Goal: Task Accomplishment & Management: Use online tool/utility

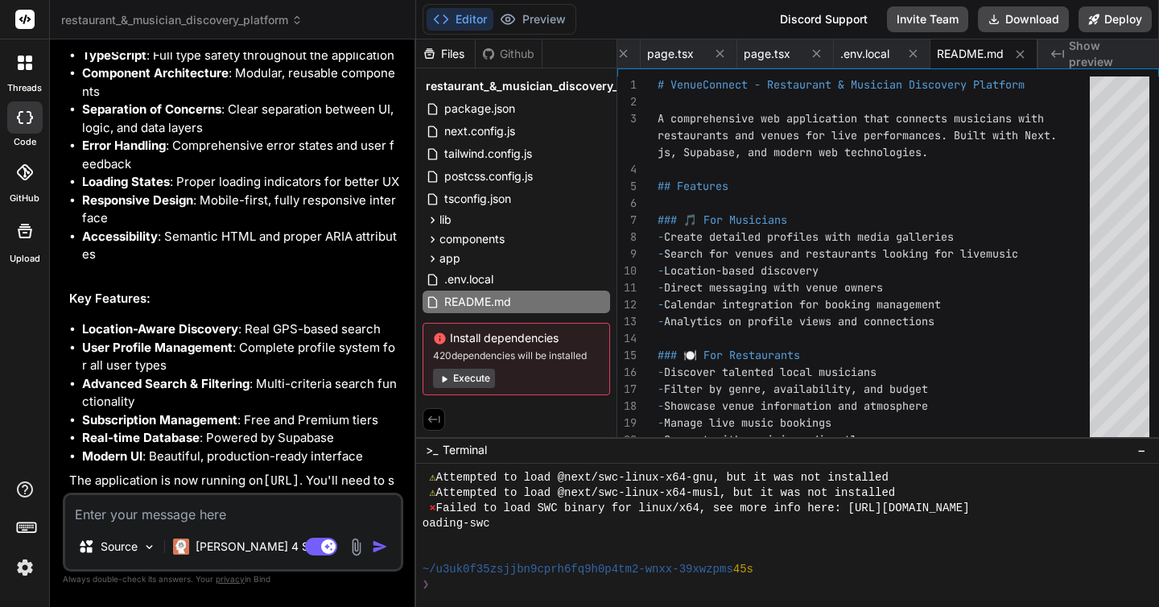
scroll to position [2247, 0]
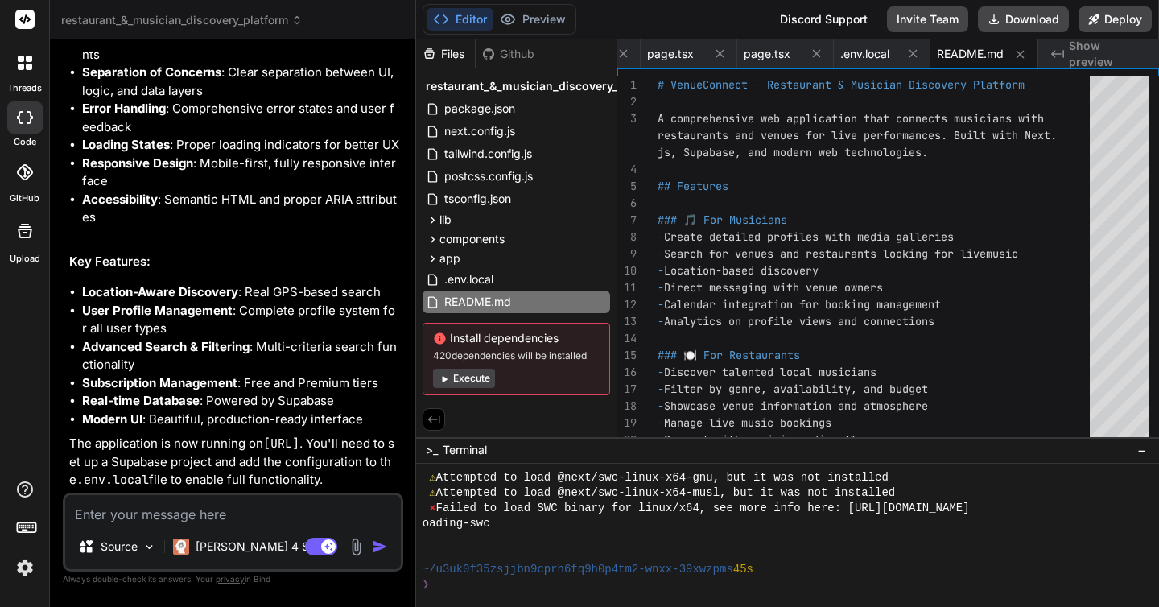
click at [187, 520] on textarea at bounding box center [233, 509] width 336 height 29
type textarea "H"
type textarea "x"
type textarea "Ho"
type textarea "x"
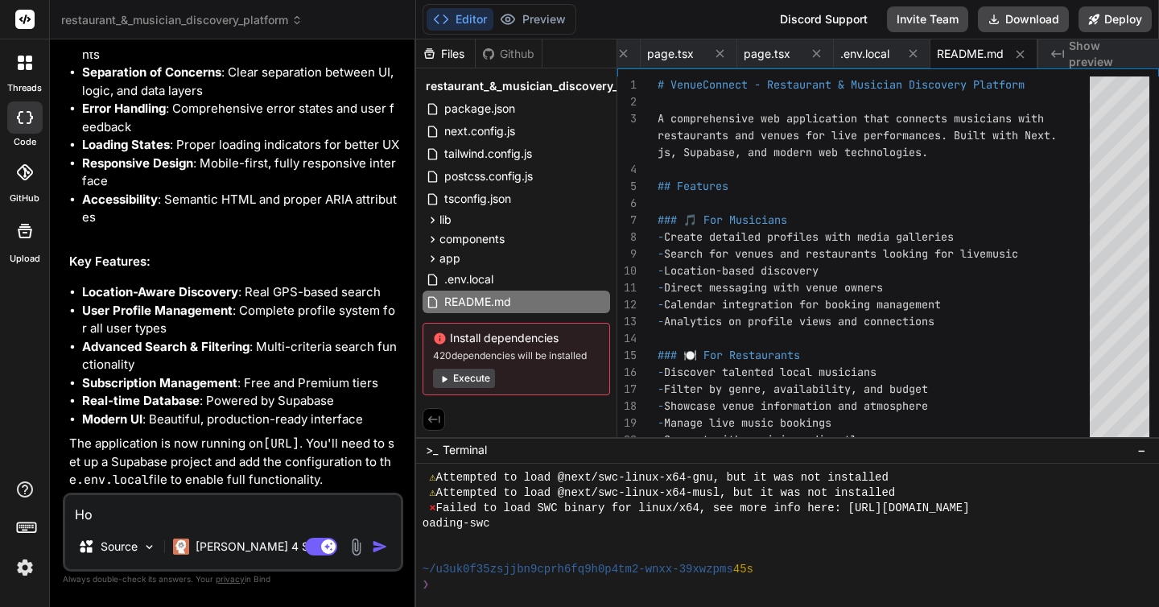
type textarea "How"
type textarea "x"
type textarea "How"
type textarea "x"
type textarea "How d"
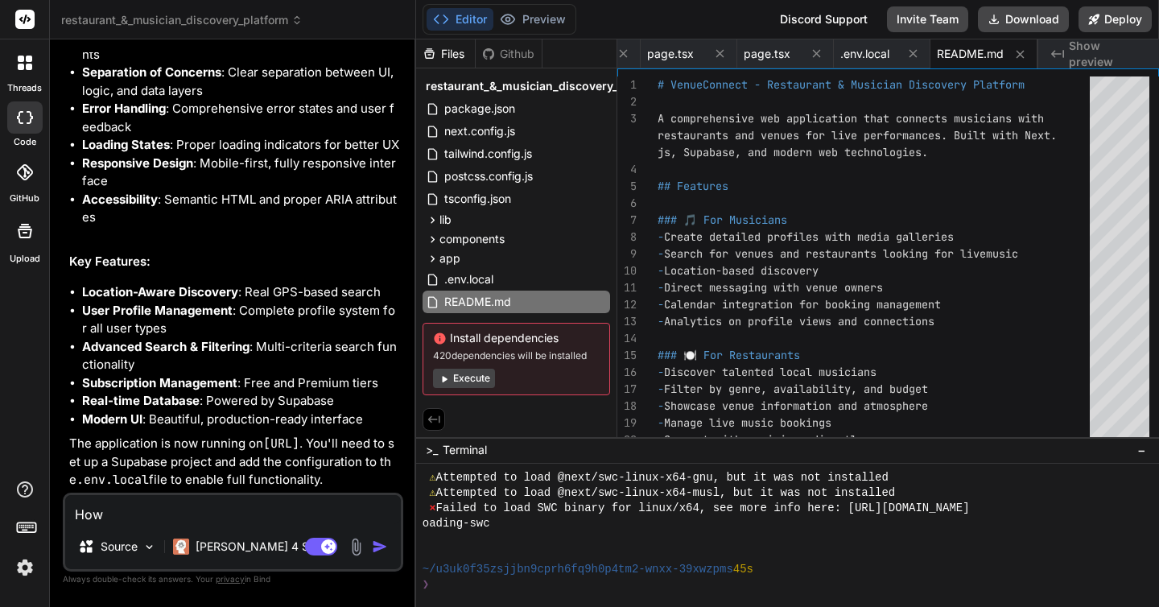
type textarea "x"
type textarea "How do"
type textarea "x"
type textarea "How do"
type textarea "x"
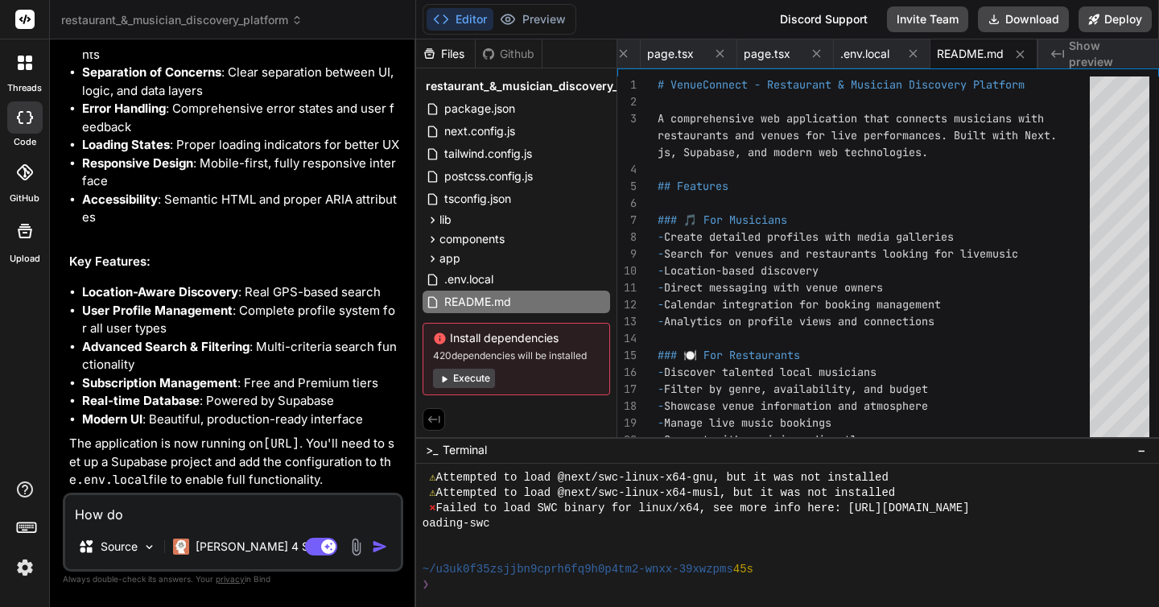
type textarea "How do I"
type textarea "x"
type textarea "How do I"
type textarea "x"
type textarea "How do I s"
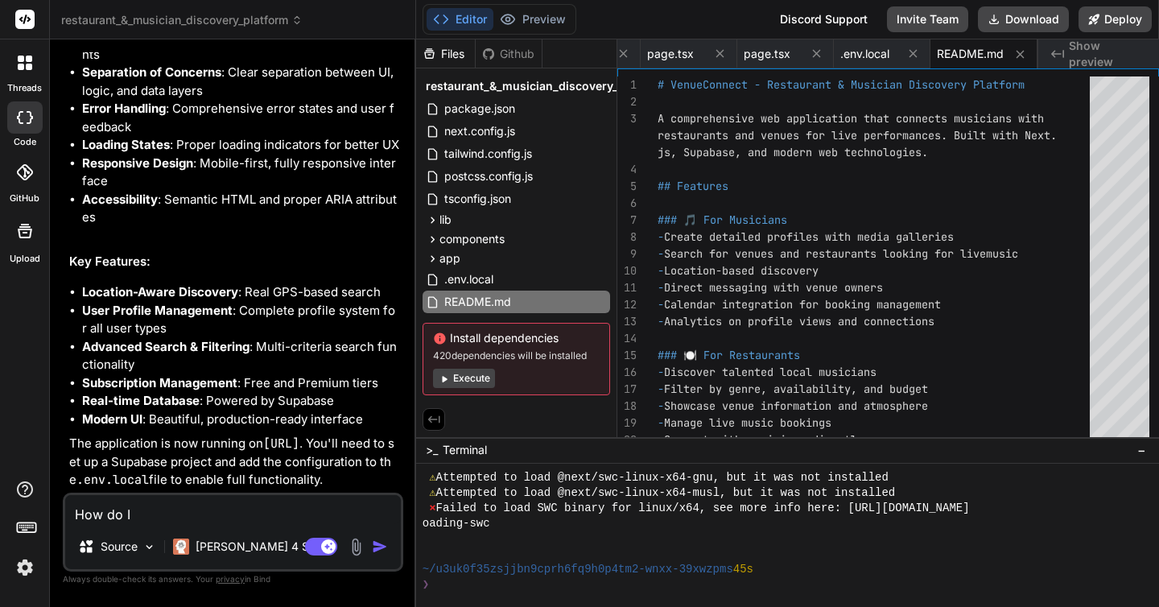
type textarea "x"
type textarea "How do I se"
type textarea "x"
type textarea "How do I set"
type textarea "x"
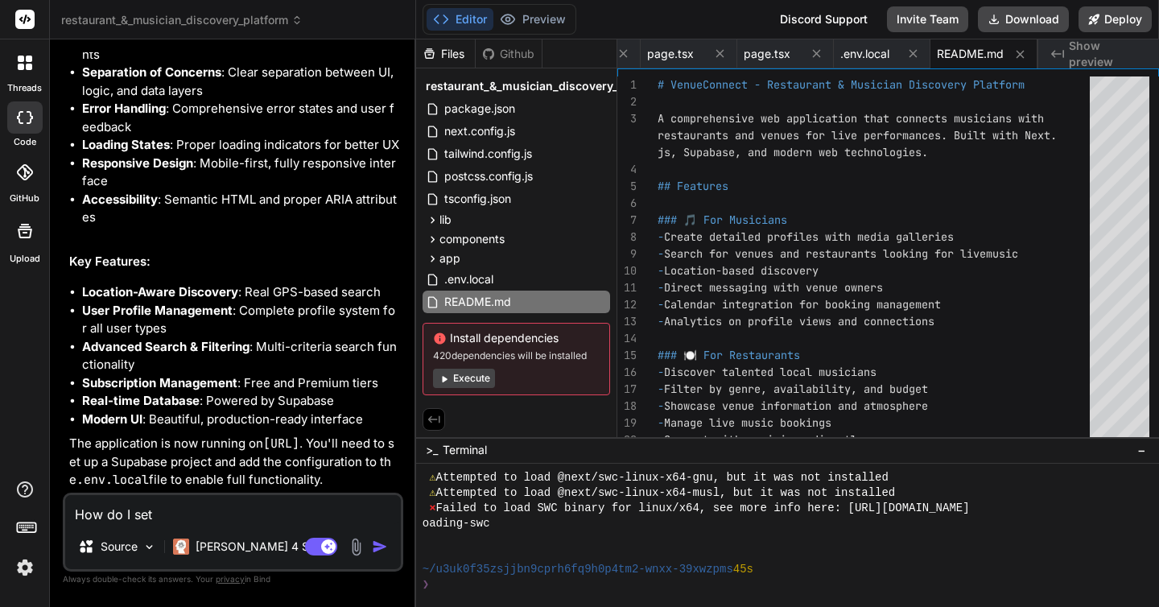
type textarea "How do I set"
type textarea "x"
type textarea "How do I set u"
type textarea "x"
type textarea "How do I set up"
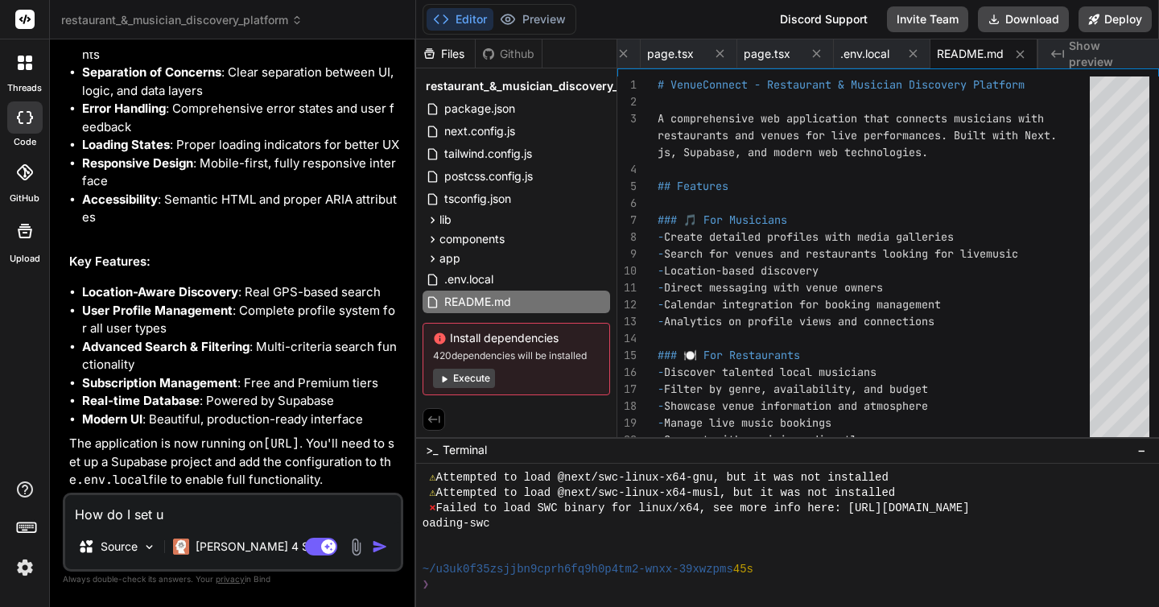
type textarea "x"
type textarea "How do I set up"
type textarea "x"
type textarea "How do I set up t"
type textarea "x"
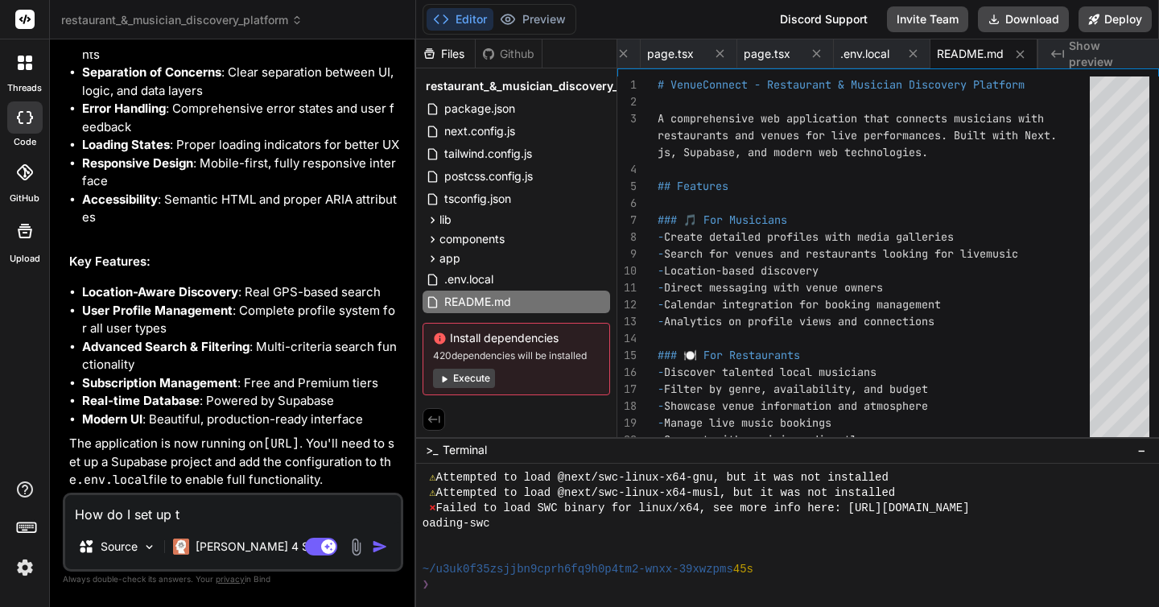
type textarea "How do I set up th"
type textarea "x"
type textarea "How do I set up the"
type textarea "x"
type textarea "How do I set up the"
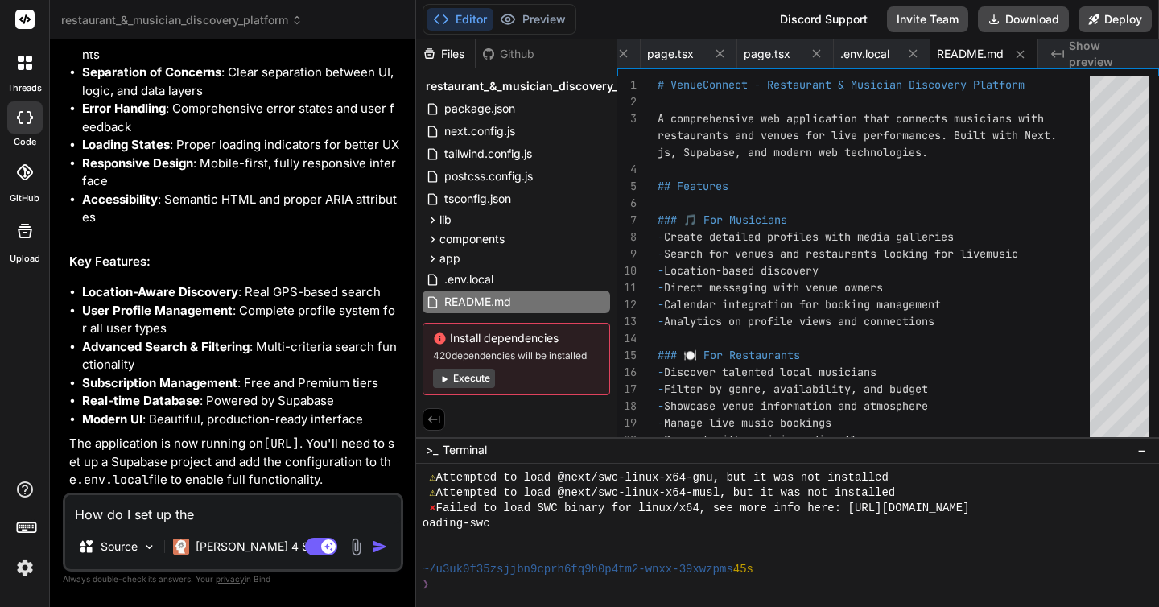
type textarea "x"
type textarea "How do I set up the d"
type textarea "x"
type textarea "How do I set up the da"
type textarea "x"
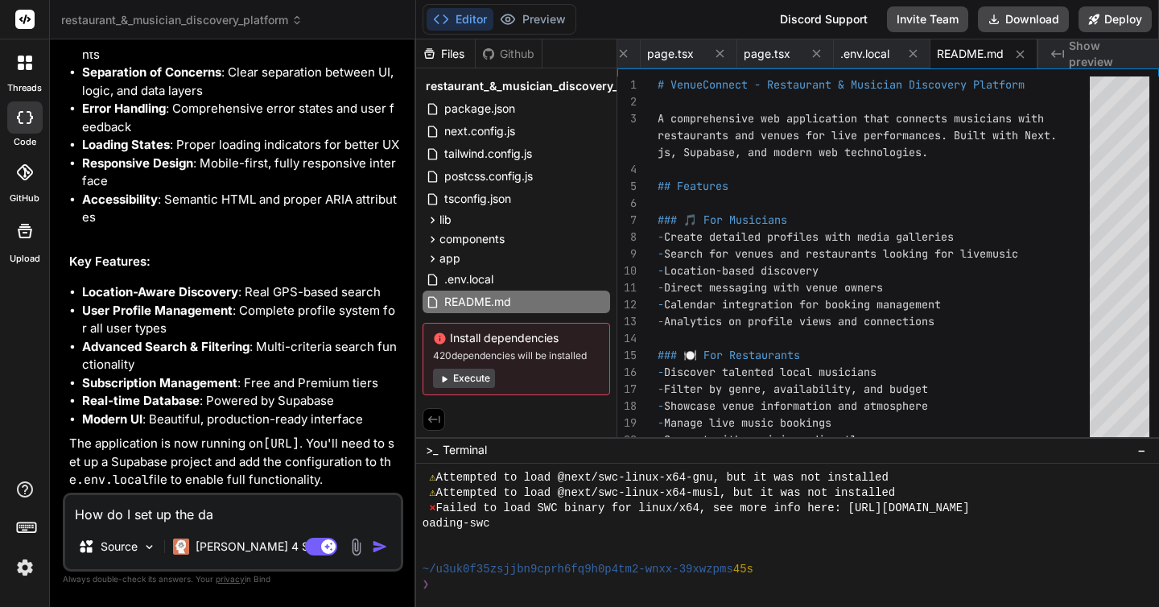
type textarea "How do I set up the dat"
type textarea "x"
type textarea "How do I set up the data"
type textarea "x"
type textarea "How do I set up the datab"
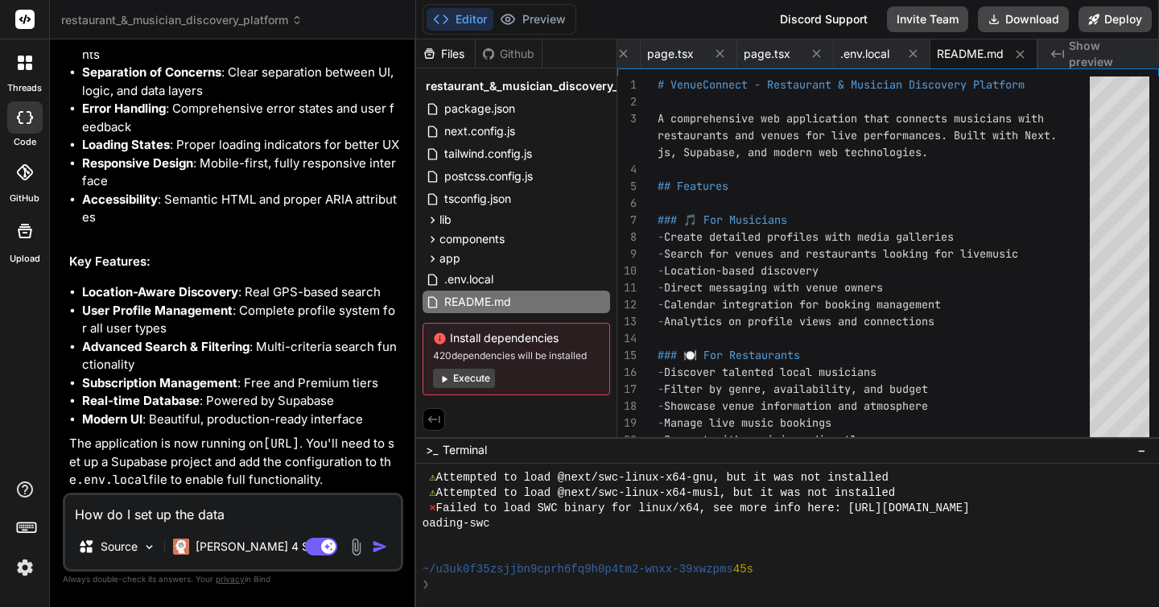
type textarea "x"
type textarea "How do I set up the databa"
type textarea "x"
type textarea "How do I set up the databas"
type textarea "x"
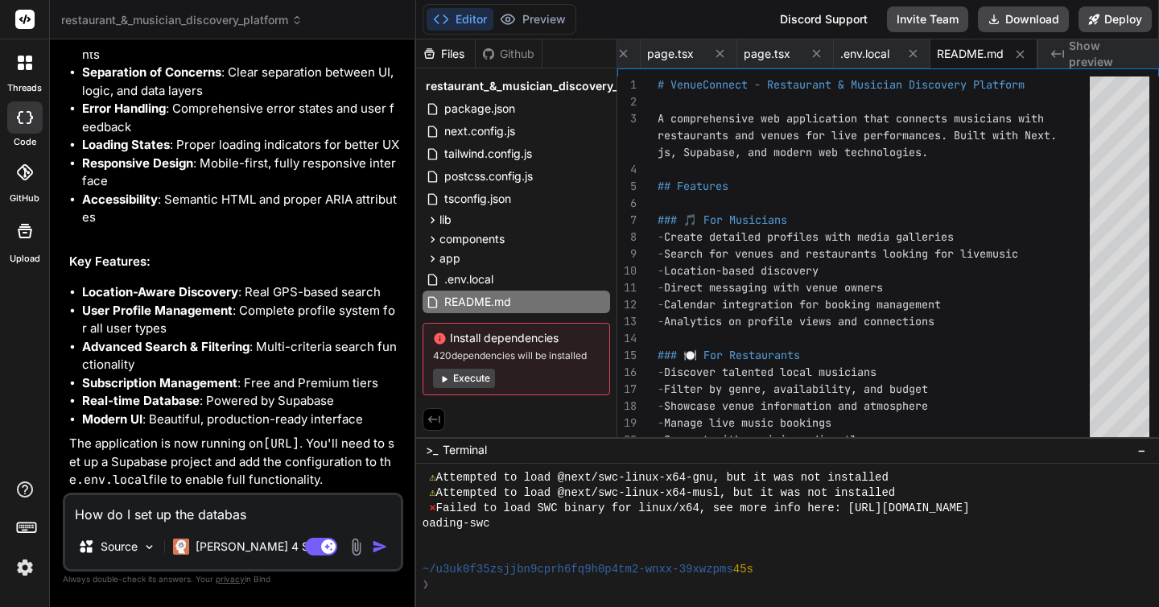
type textarea "How do I set up the database"
type textarea "x"
type textarea "How do I set up the database?"
type textarea "x"
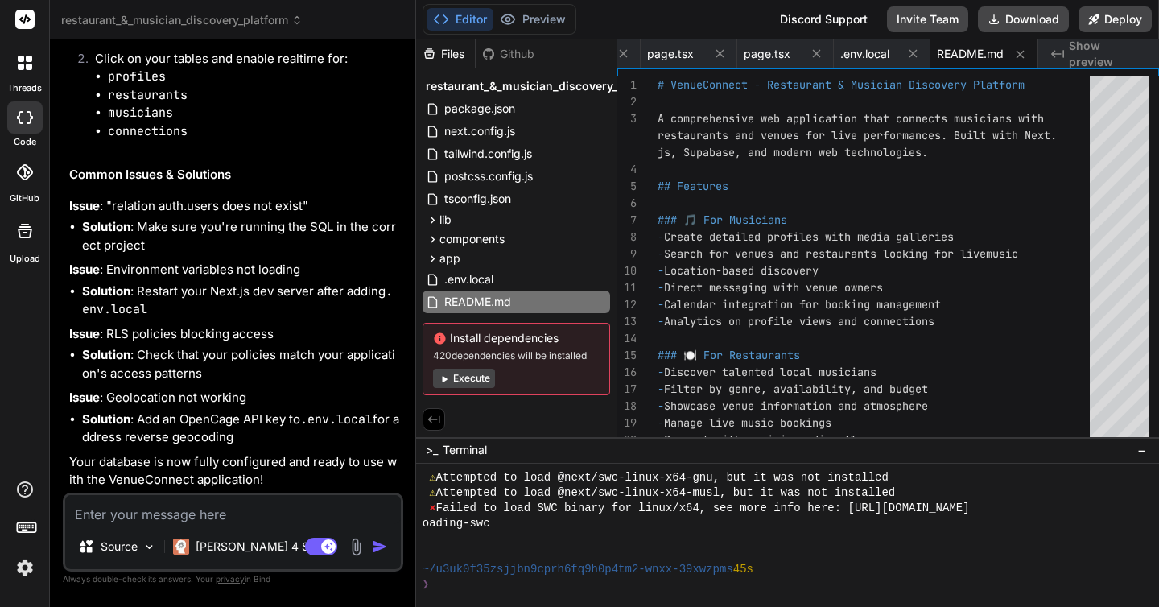
scroll to position [8971, 0]
click at [1103, 12] on button "Deploy" at bounding box center [1114, 19] width 73 height 26
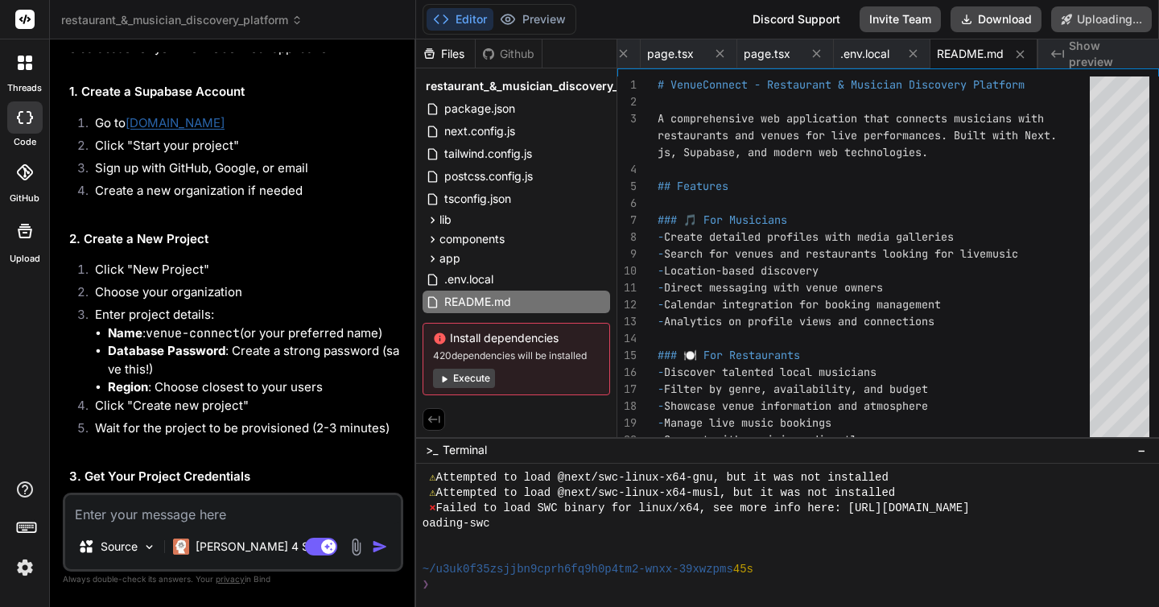
scroll to position [2740, 0]
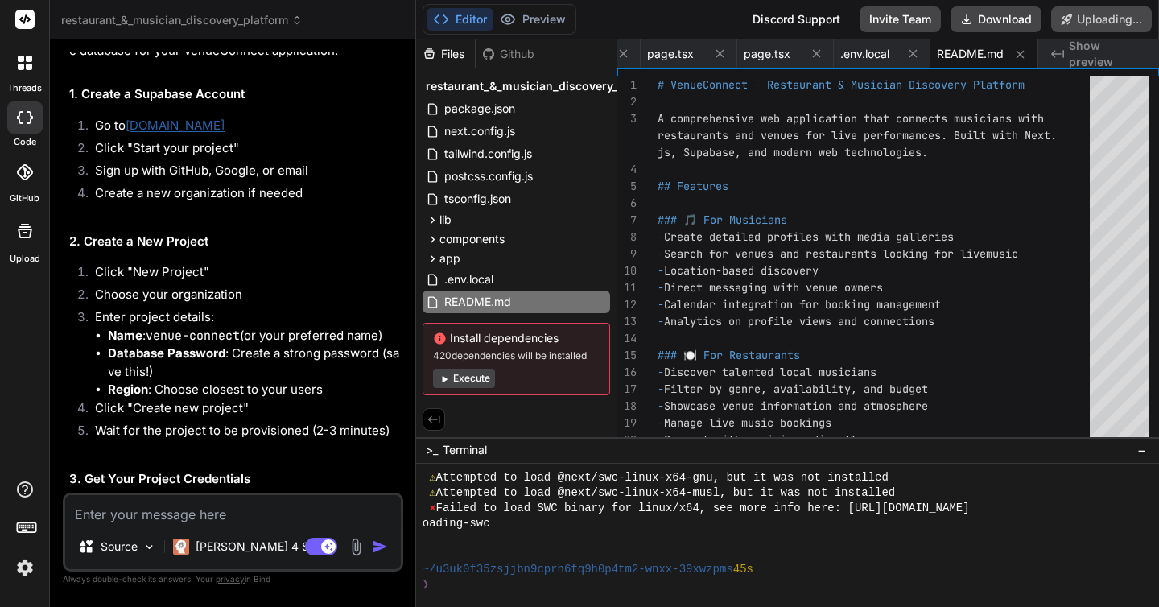
type textarea "x"
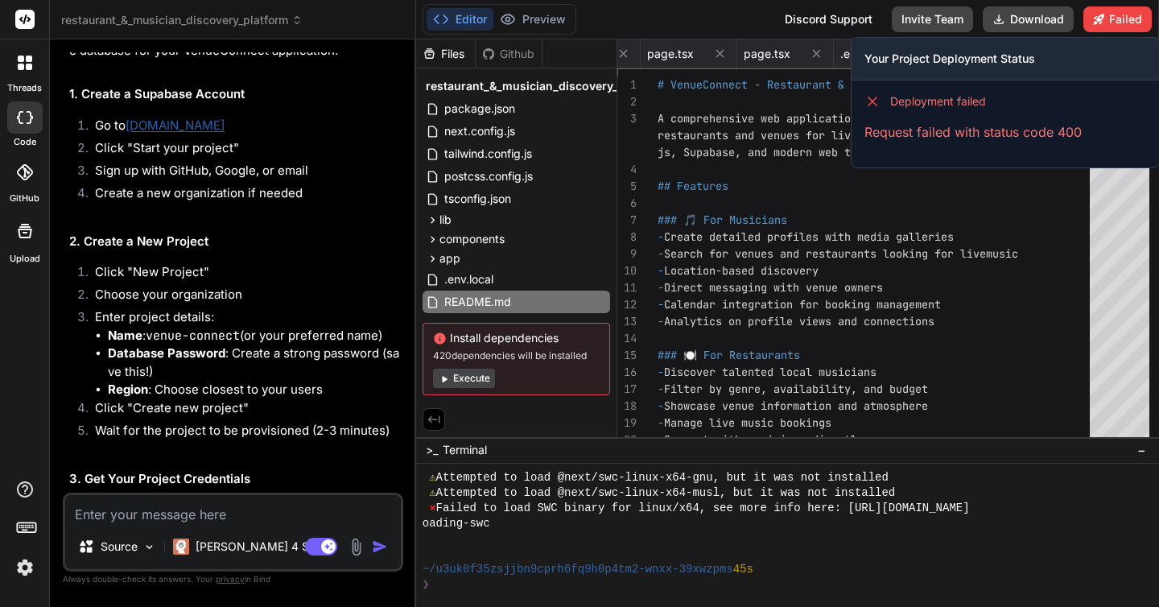
click at [1025, 142] on div "Deployment failed Request failed with status code 400" at bounding box center [1004, 117] width 307 height 74
